Goal: Transaction & Acquisition: Purchase product/service

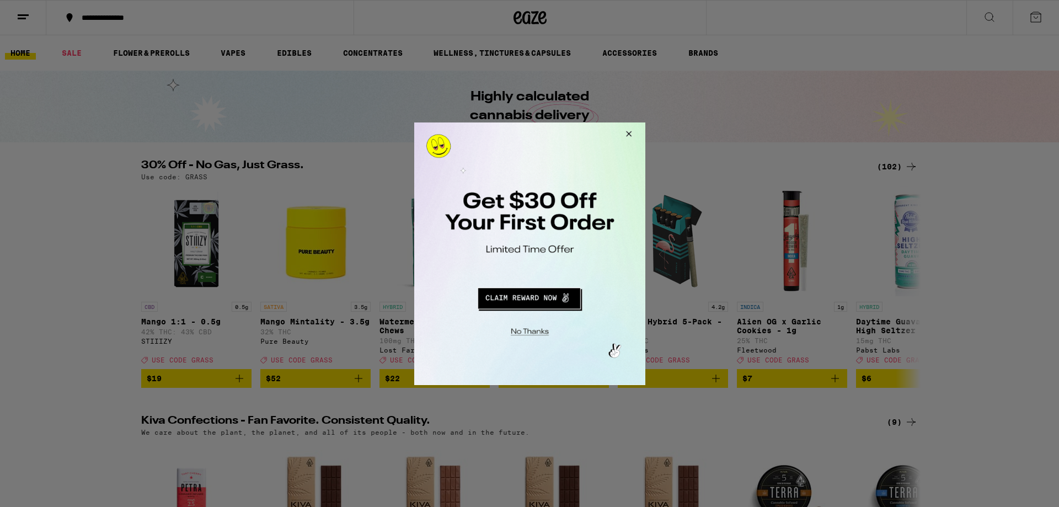
click at [628, 135] on button "Close Modal" at bounding box center [627, 135] width 30 height 26
